Goal: Connect with others: Connect with other users

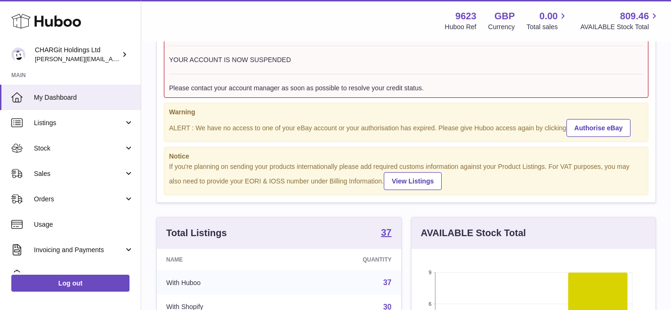
scroll to position [57, 0]
click at [597, 129] on link "Authorise eBay" at bounding box center [599, 128] width 65 height 18
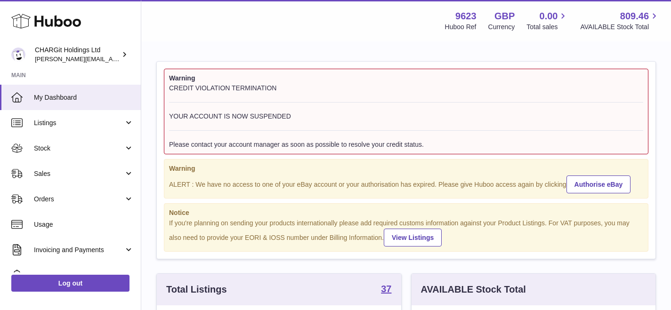
scroll to position [147, 244]
click at [596, 186] on link "Authorise eBay" at bounding box center [599, 185] width 65 height 18
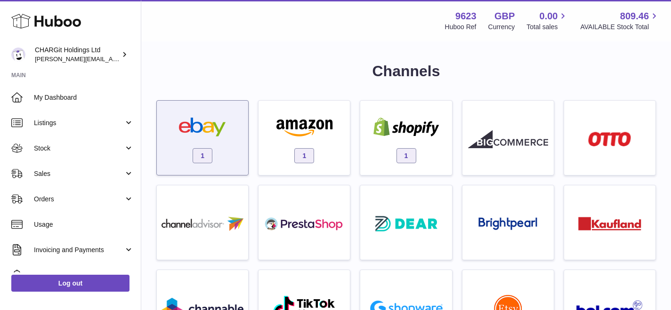
click at [206, 158] on span "1" at bounding box center [203, 155] width 20 height 15
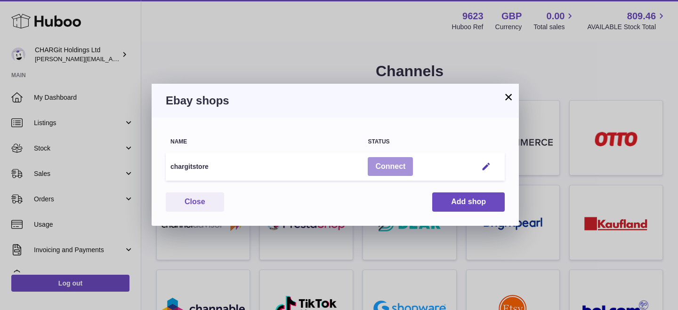
click at [392, 168] on button "Connect" at bounding box center [390, 166] width 45 height 19
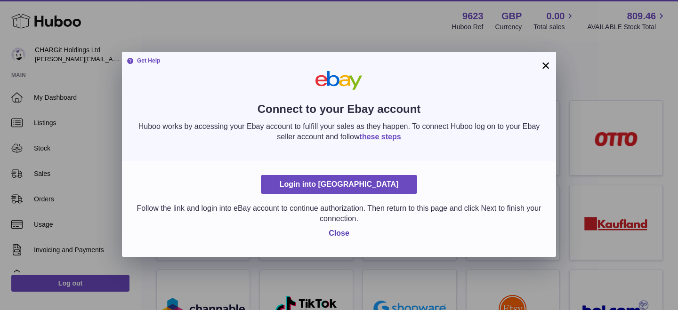
click at [546, 65] on button "×" at bounding box center [545, 65] width 11 height 11
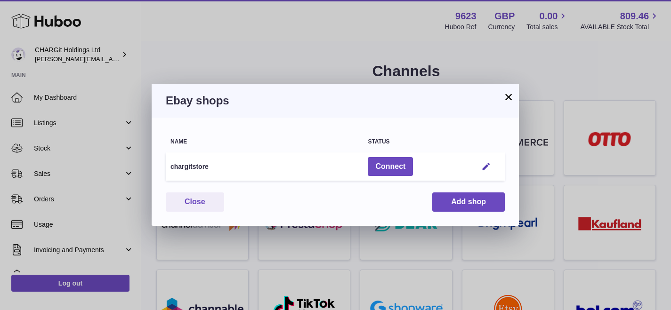
click at [507, 97] on button "×" at bounding box center [508, 96] width 11 height 11
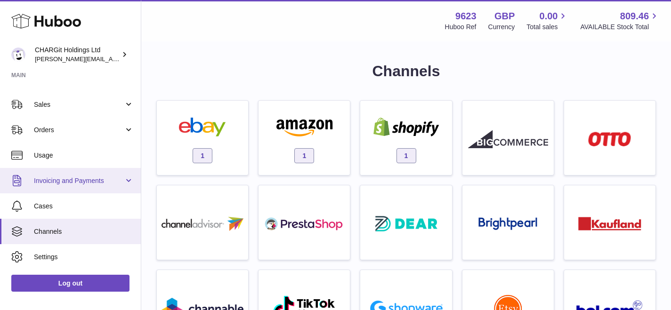
scroll to position [92, 0]
